Goal: Check status

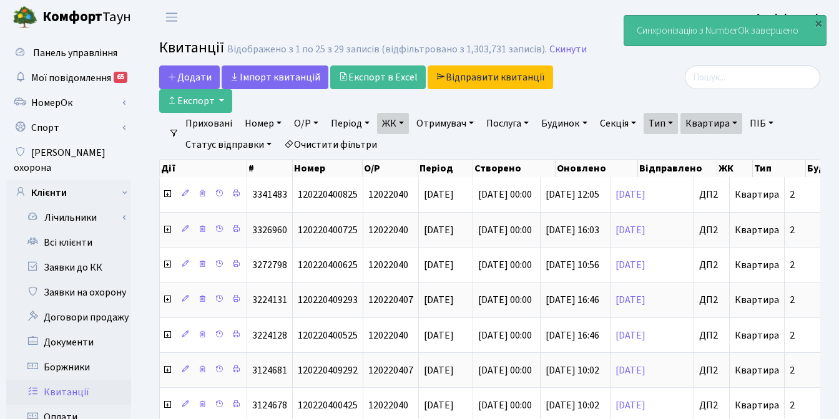
select select "25"
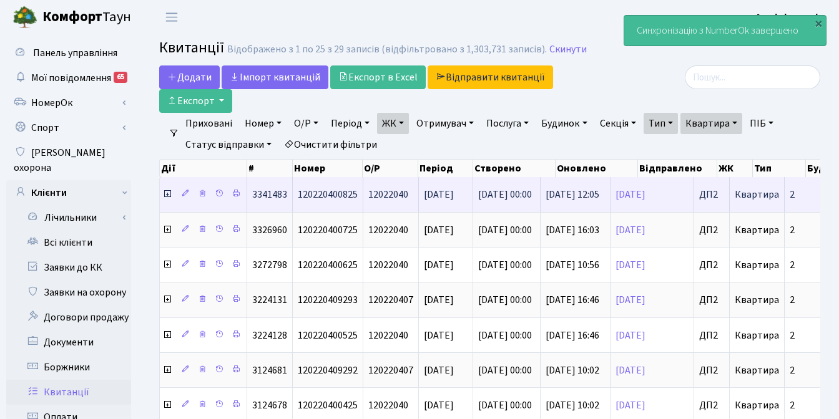
click at [167, 190] on icon at bounding box center [167, 194] width 10 height 10
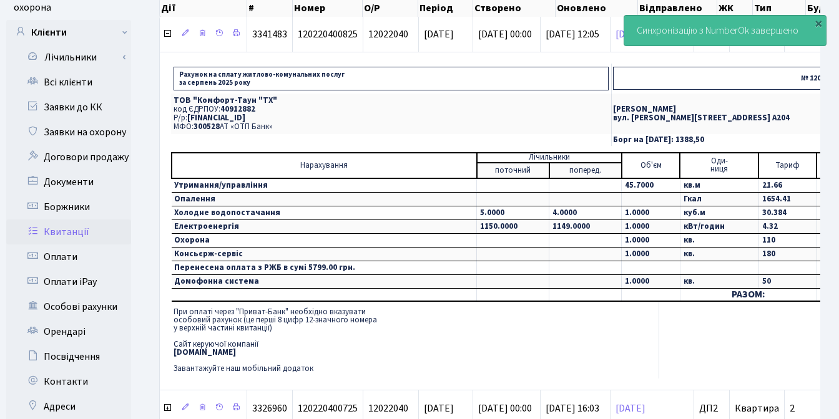
scroll to position [216, 0]
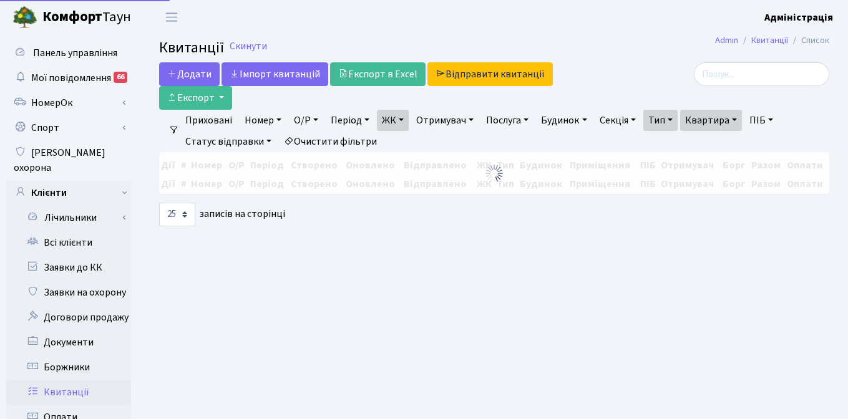
select select "25"
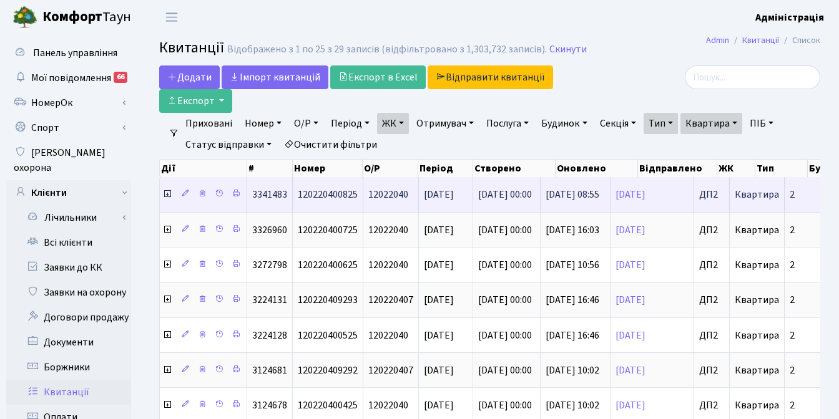
click at [167, 194] on icon at bounding box center [167, 194] width 10 height 10
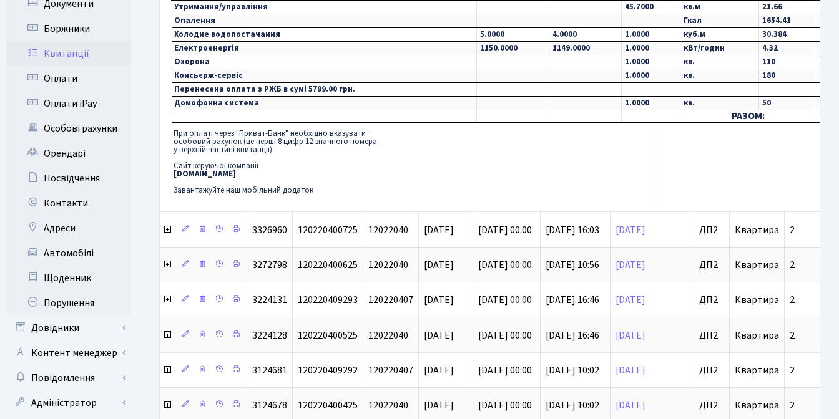
scroll to position [321, 0]
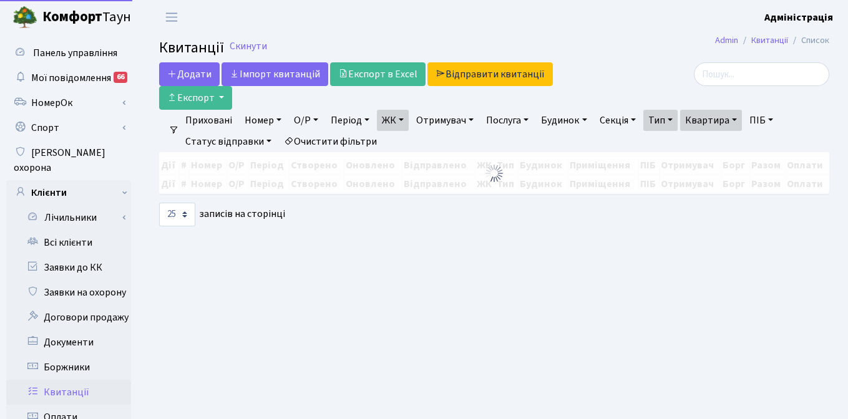
select select "25"
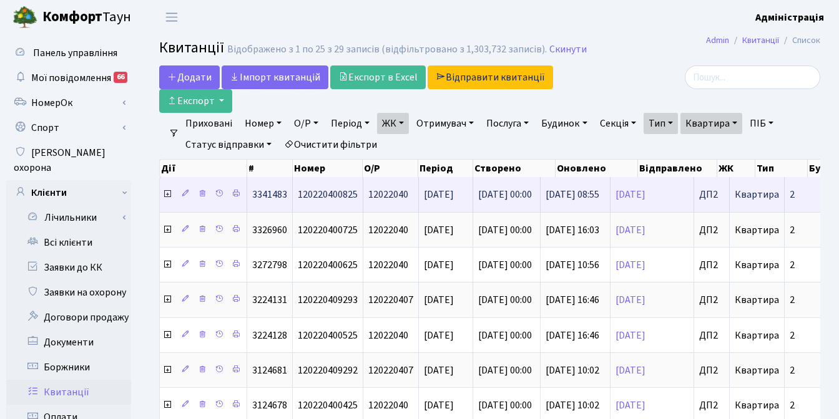
click at [168, 195] on icon at bounding box center [167, 194] width 10 height 10
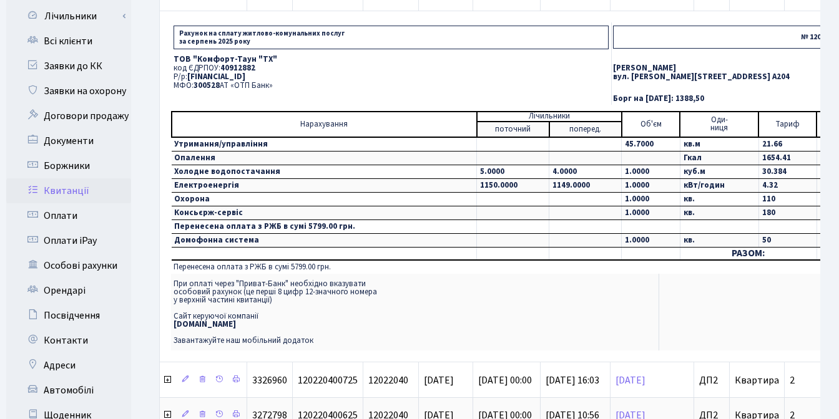
scroll to position [127, 0]
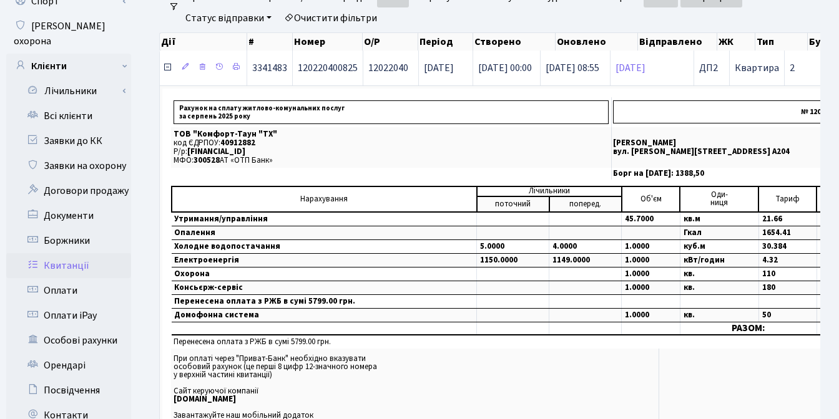
click at [165, 66] on icon at bounding box center [167, 67] width 10 height 10
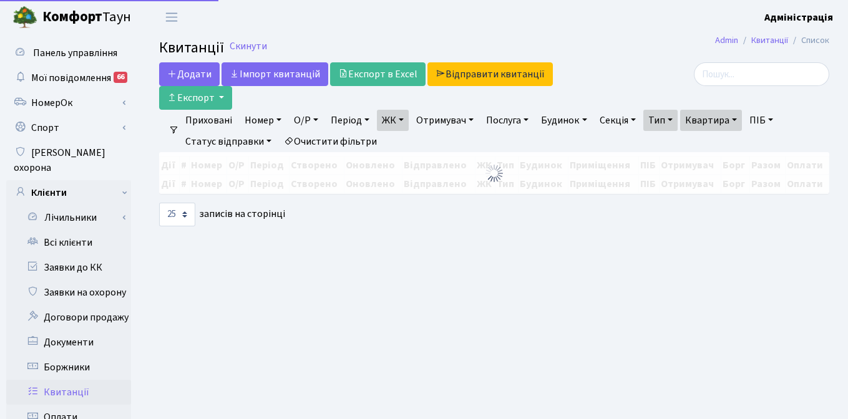
select select "25"
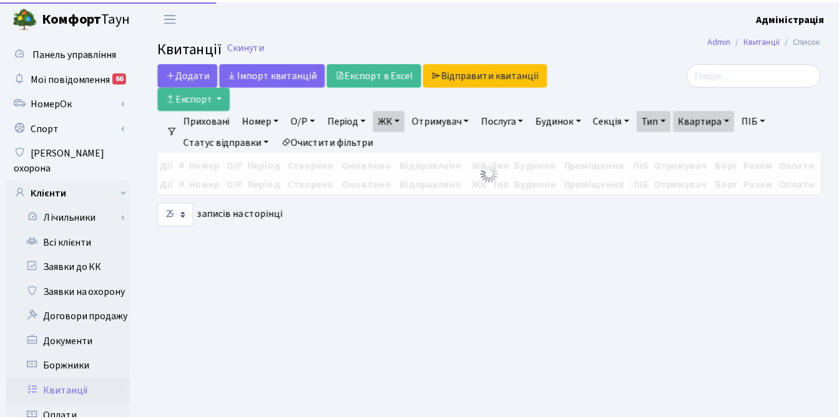
scroll to position [127, 0]
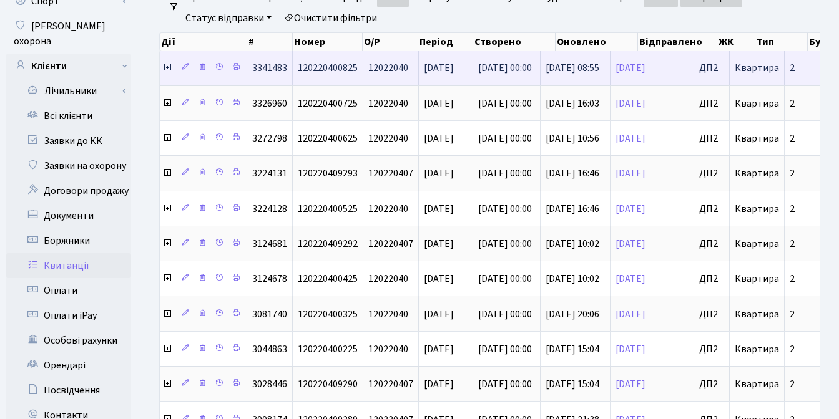
click at [170, 69] on icon at bounding box center [167, 67] width 10 height 10
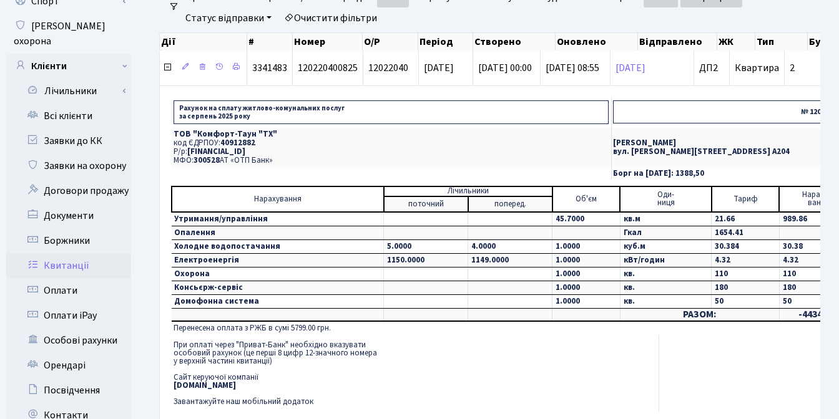
click at [532, 361] on td "При оплаті через "Приват-Банк" необхідно вказувати особовий рахунок (це перші 8…" at bounding box center [415, 373] width 488 height 77
